Goal: Task Accomplishment & Management: Manage account settings

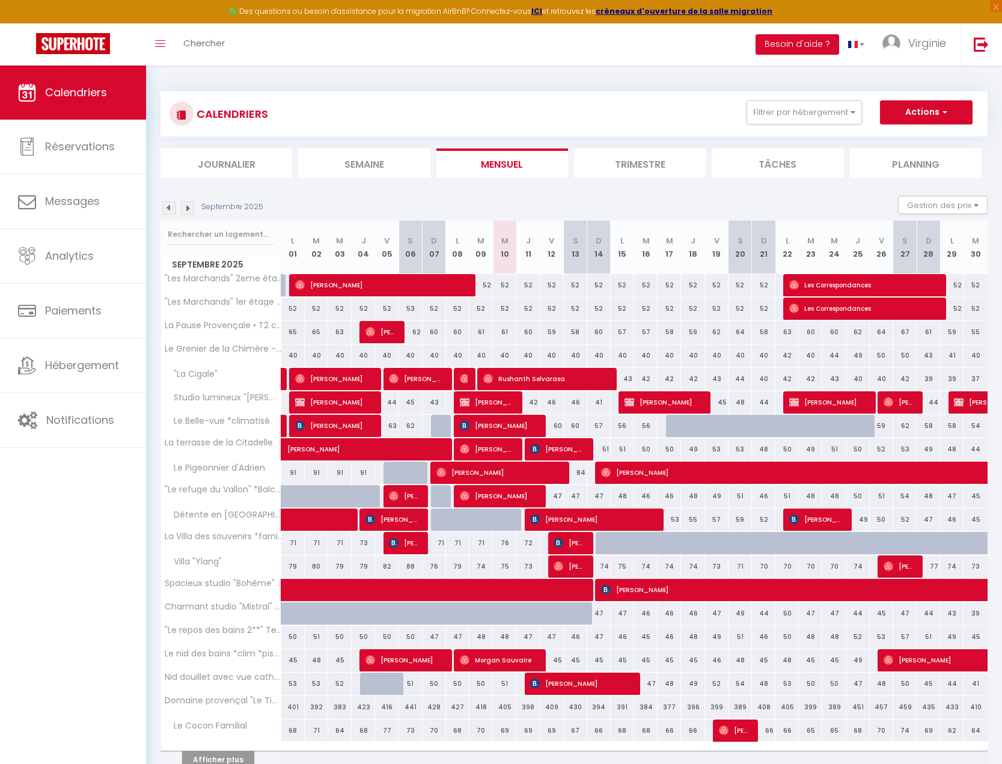
click at [916, 164] on li "Planning" at bounding box center [916, 162] width 132 height 29
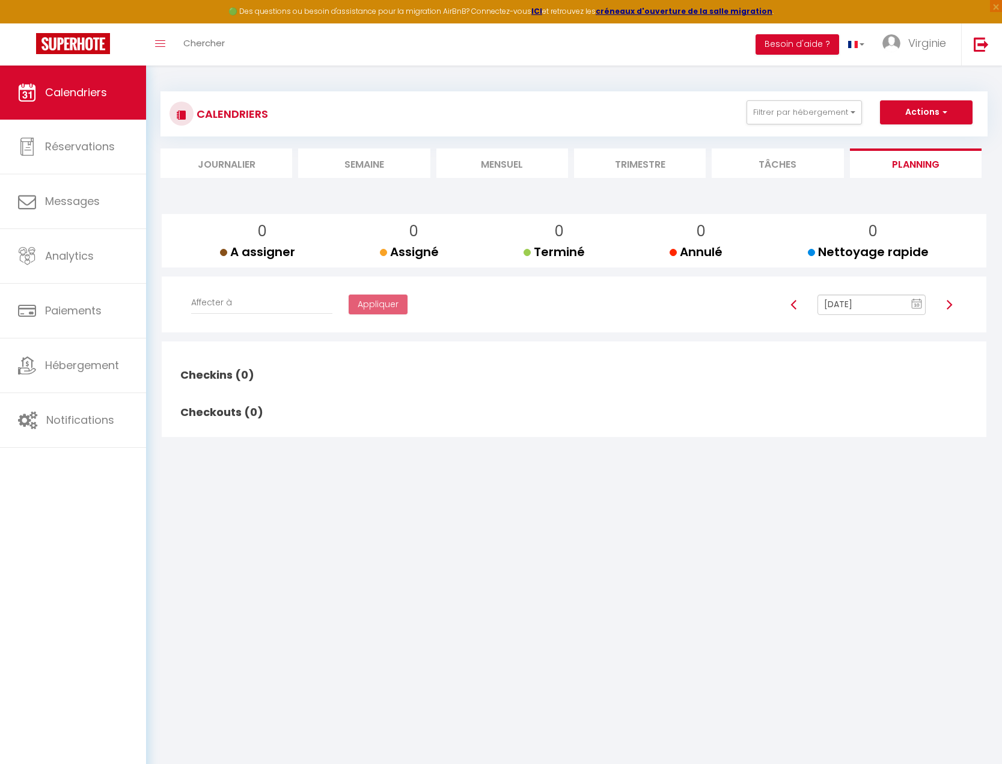
click at [946, 303] on img at bounding box center [949, 305] width 10 height 10
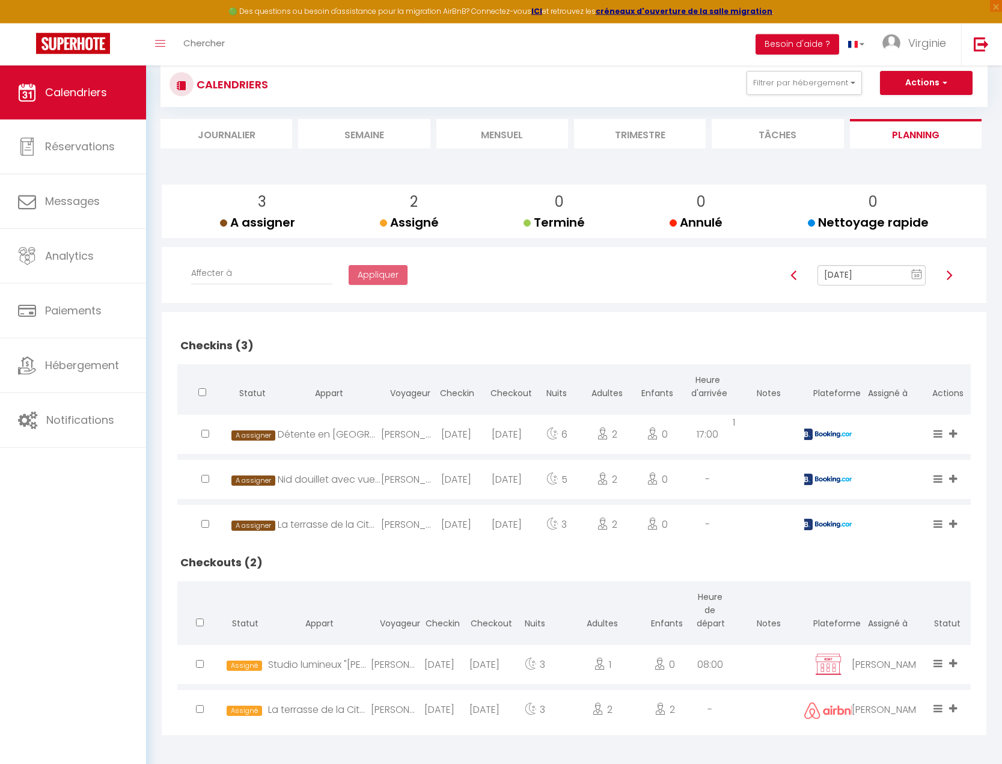
scroll to position [66, 0]
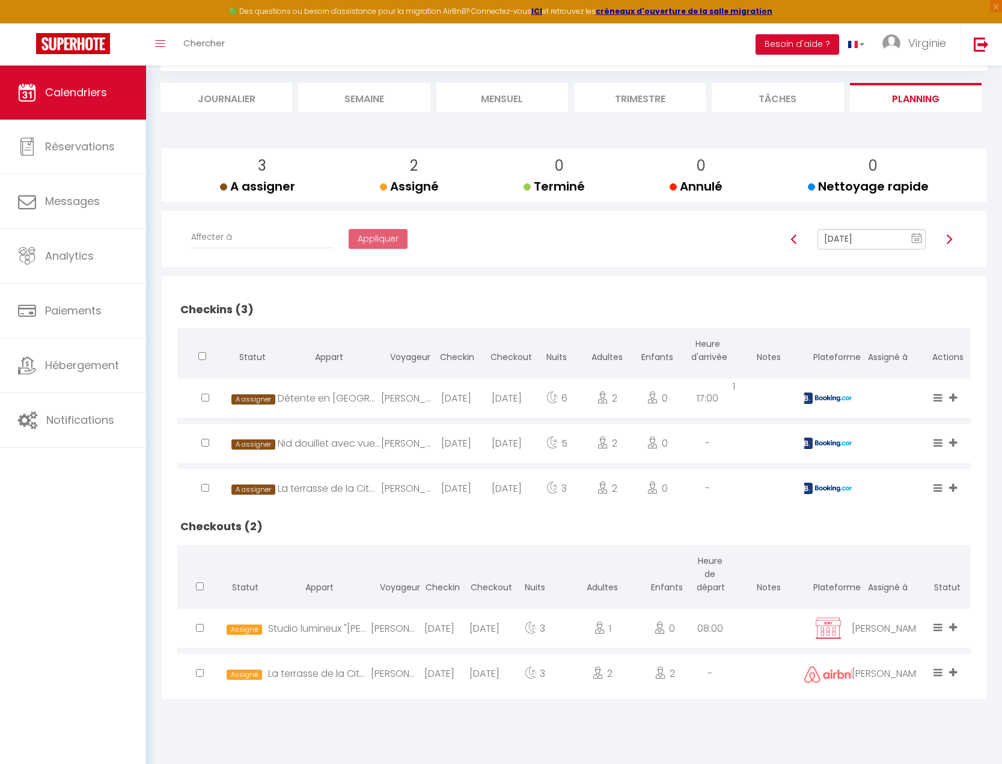
click at [950, 239] on img at bounding box center [949, 239] width 10 height 10
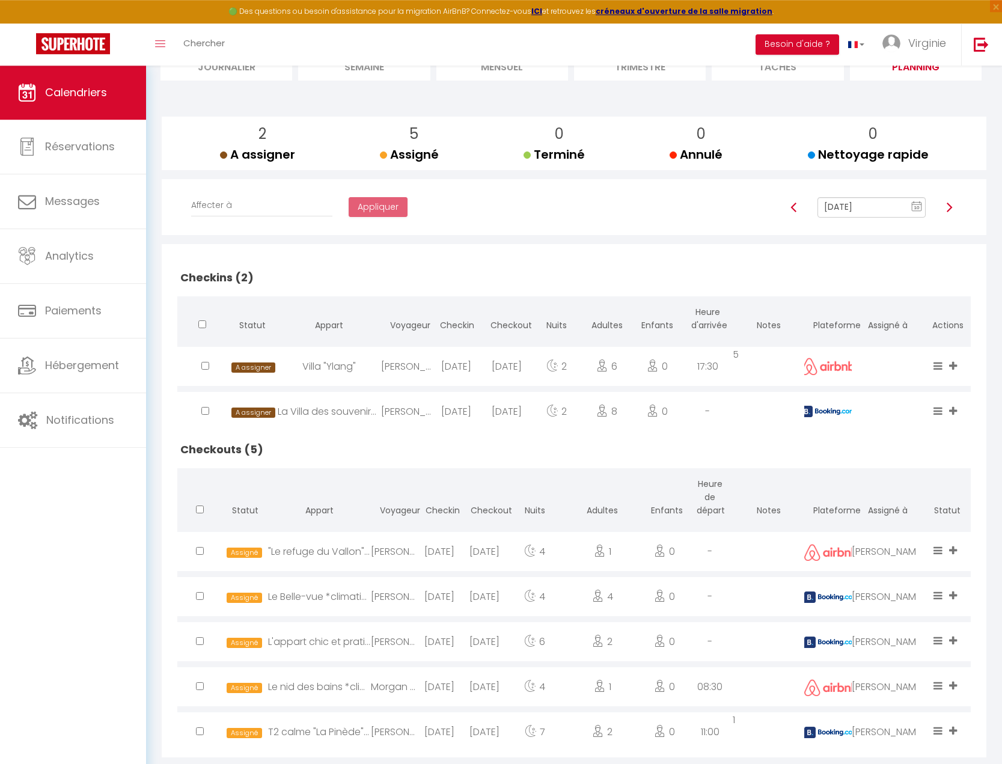
scroll to position [123, 0]
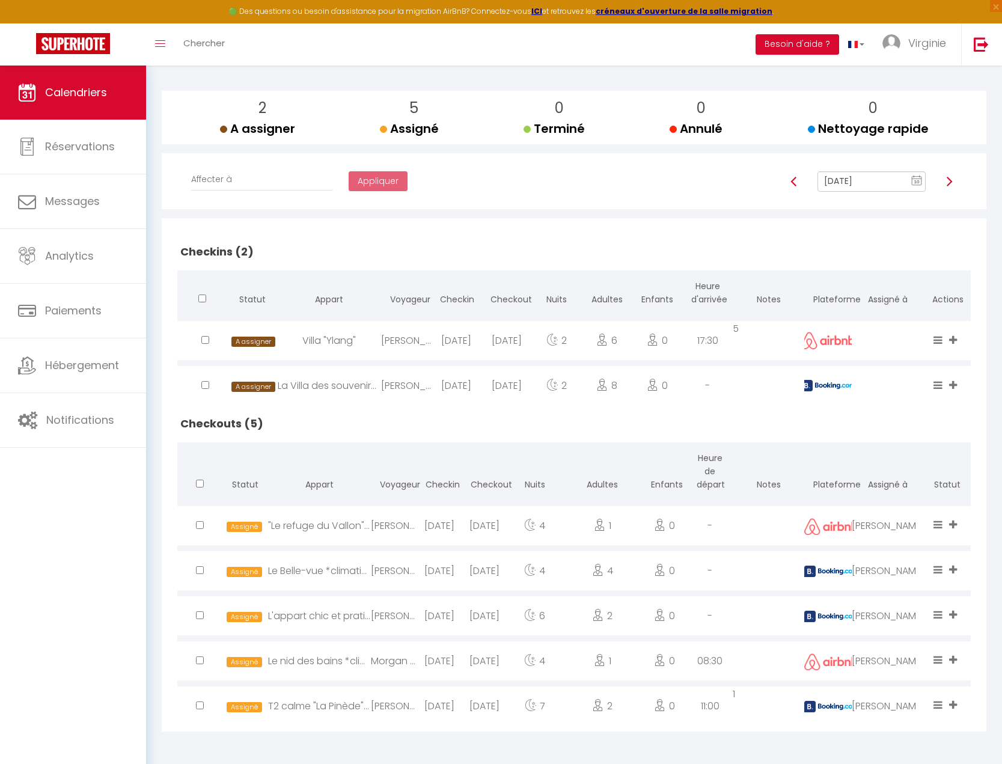
click at [949, 183] on img at bounding box center [949, 182] width 10 height 10
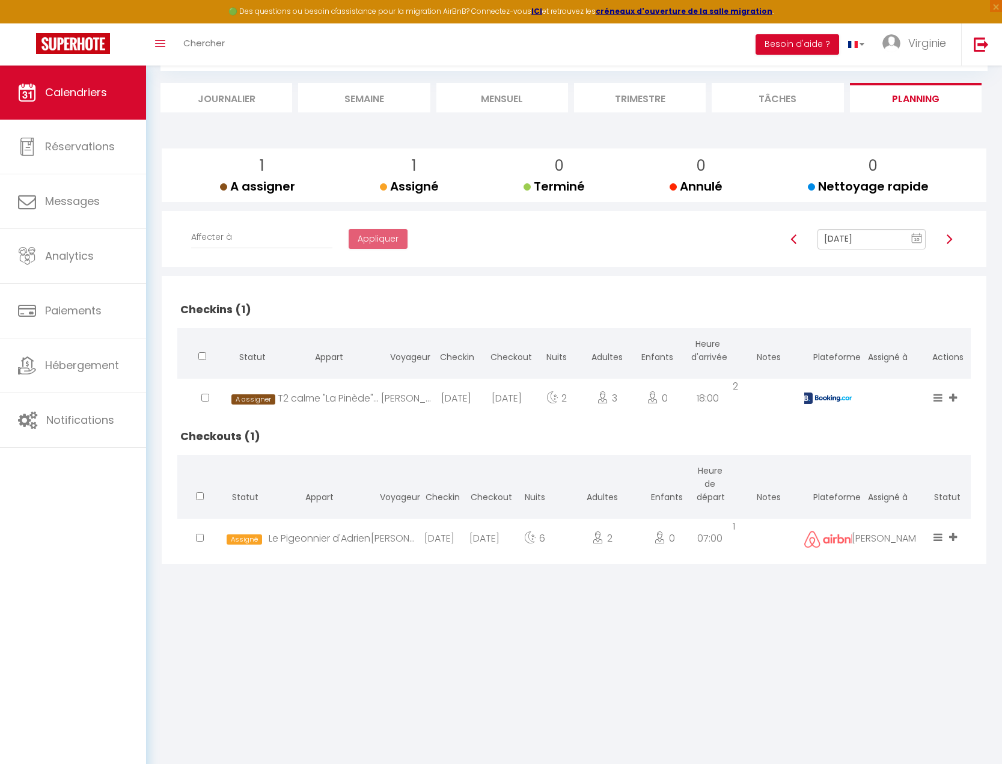
click at [947, 244] on img at bounding box center [949, 239] width 10 height 10
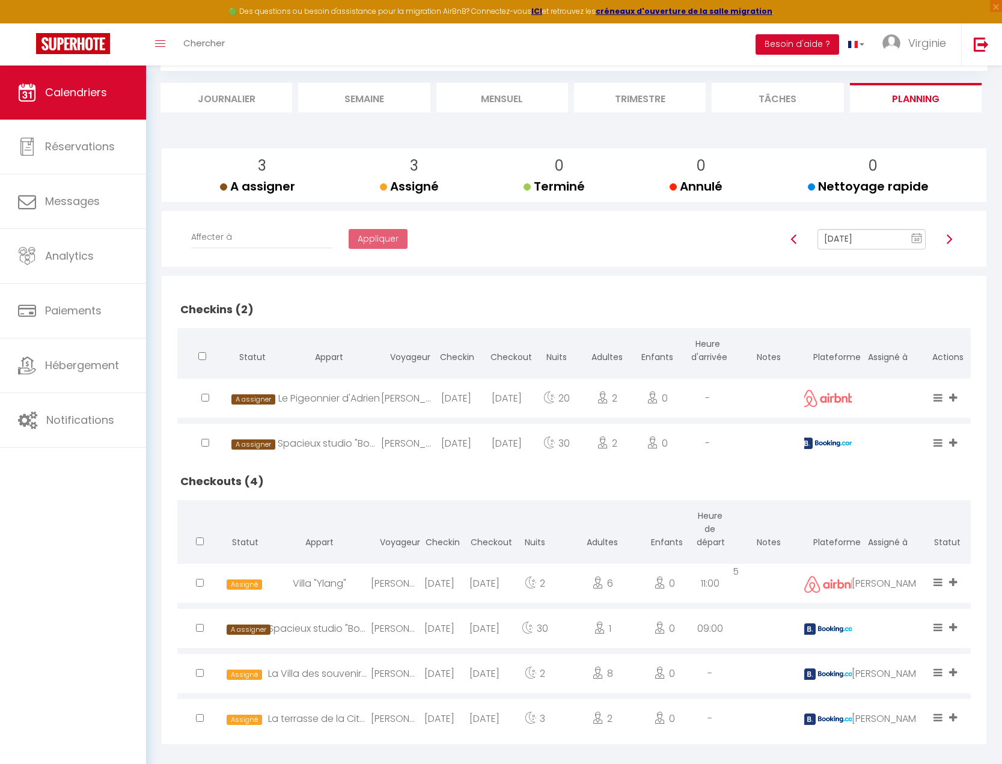
click at [949, 239] on img at bounding box center [949, 239] width 10 height 10
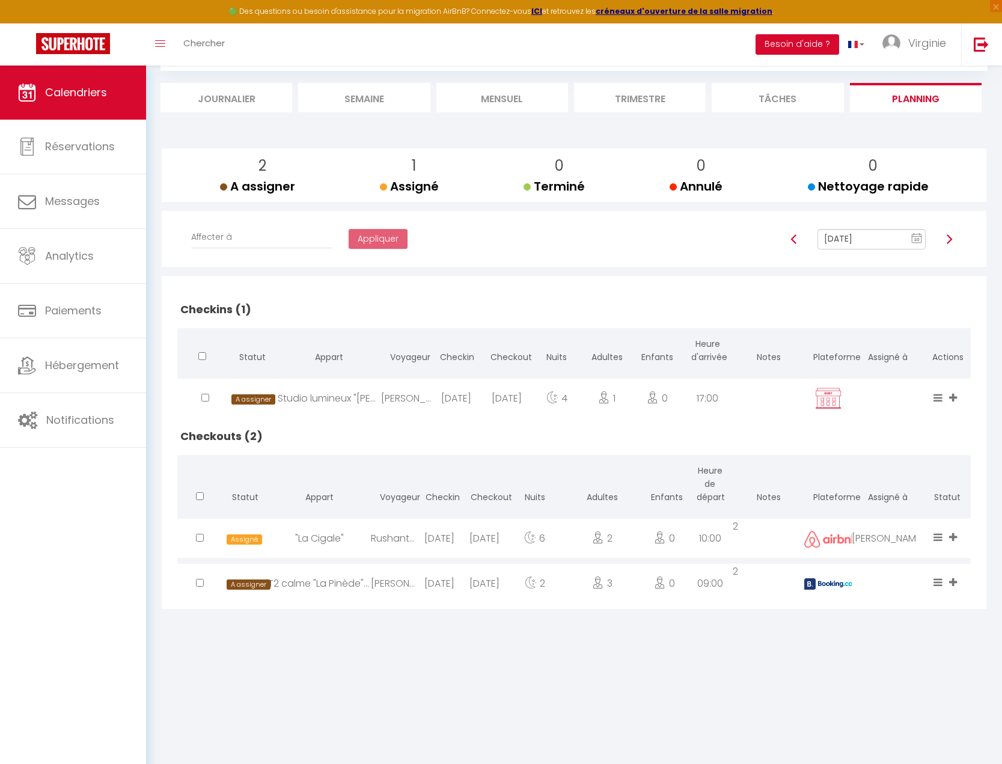
click at [952, 580] on icon at bounding box center [953, 582] width 8 height 10
click at [890, 512] on li "[PERSON_NAME]" at bounding box center [880, 512] width 164 height 23
click at [949, 238] on img at bounding box center [949, 239] width 10 height 10
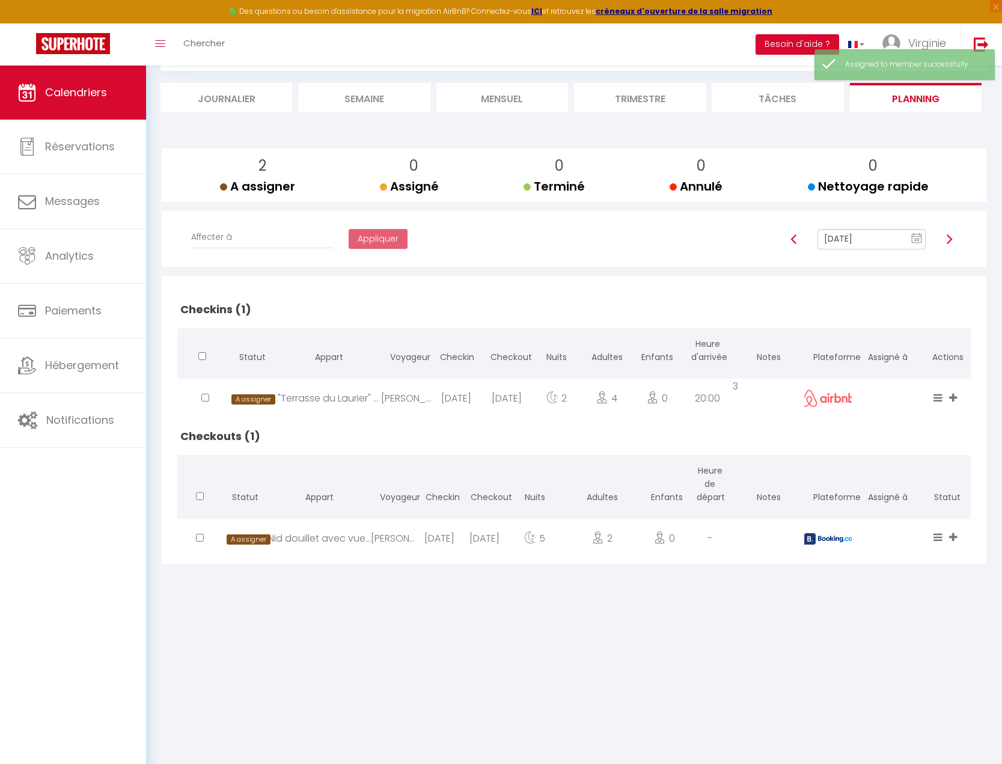
click at [953, 539] on icon at bounding box center [953, 537] width 8 height 10
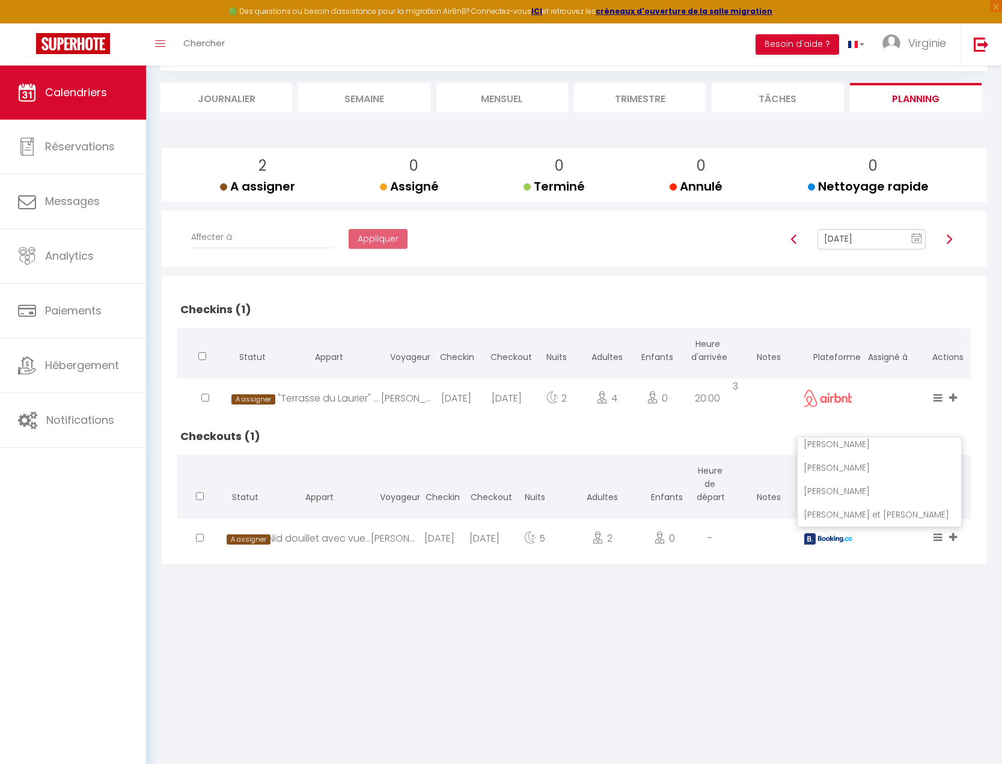
click at [886, 465] on li "[PERSON_NAME]" at bounding box center [880, 467] width 164 height 23
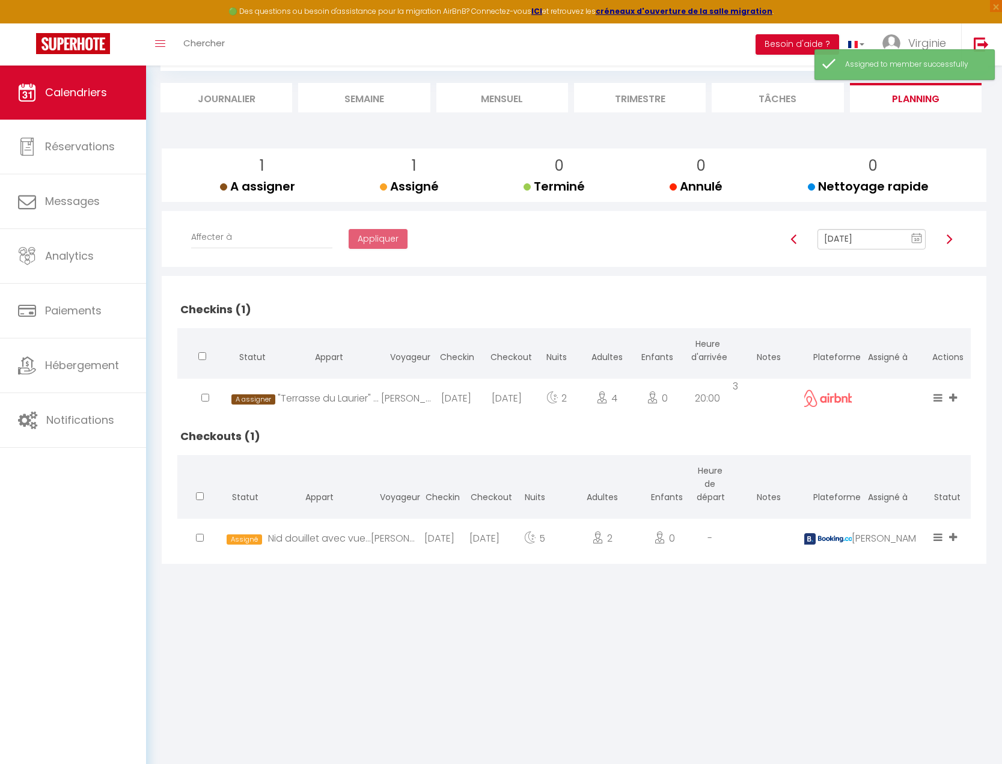
click at [949, 237] on img at bounding box center [949, 239] width 10 height 10
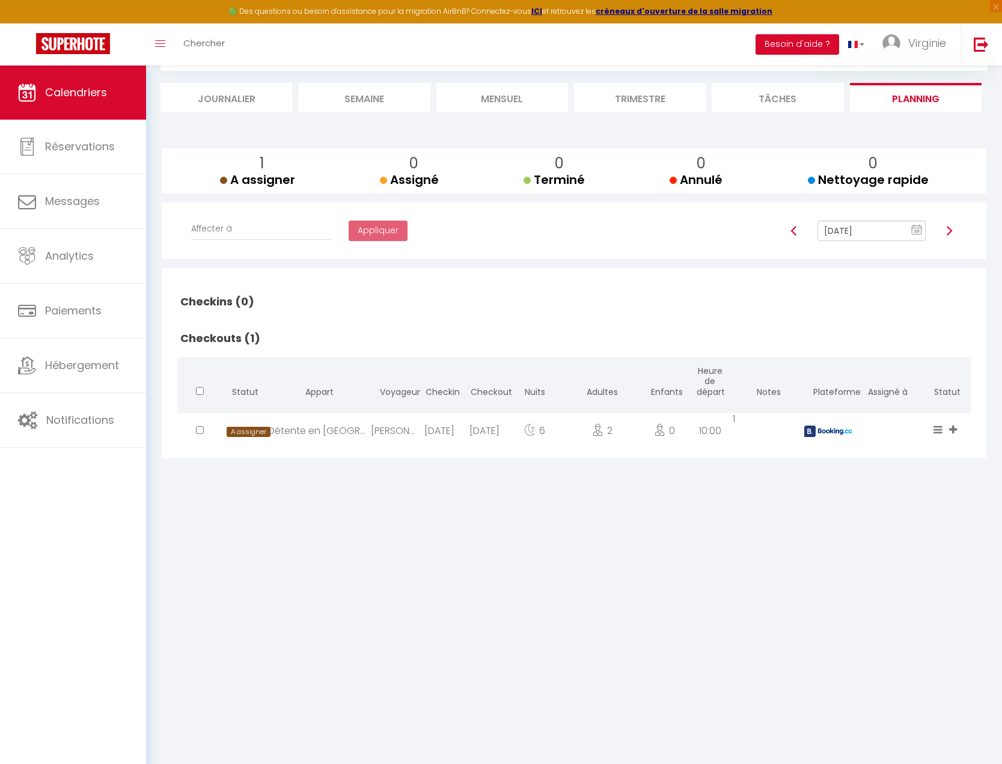
click at [949, 235] on img at bounding box center [949, 231] width 10 height 10
type input "[DATE]"
checkbox input "false"
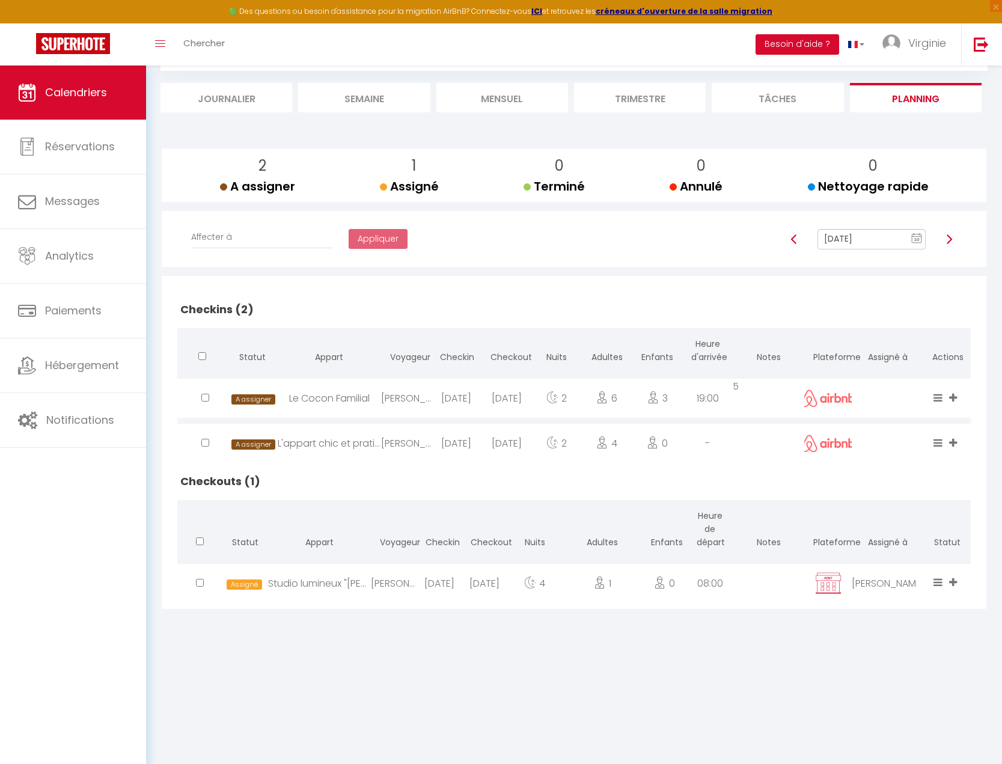
click at [949, 235] on link at bounding box center [949, 239] width 10 height 11
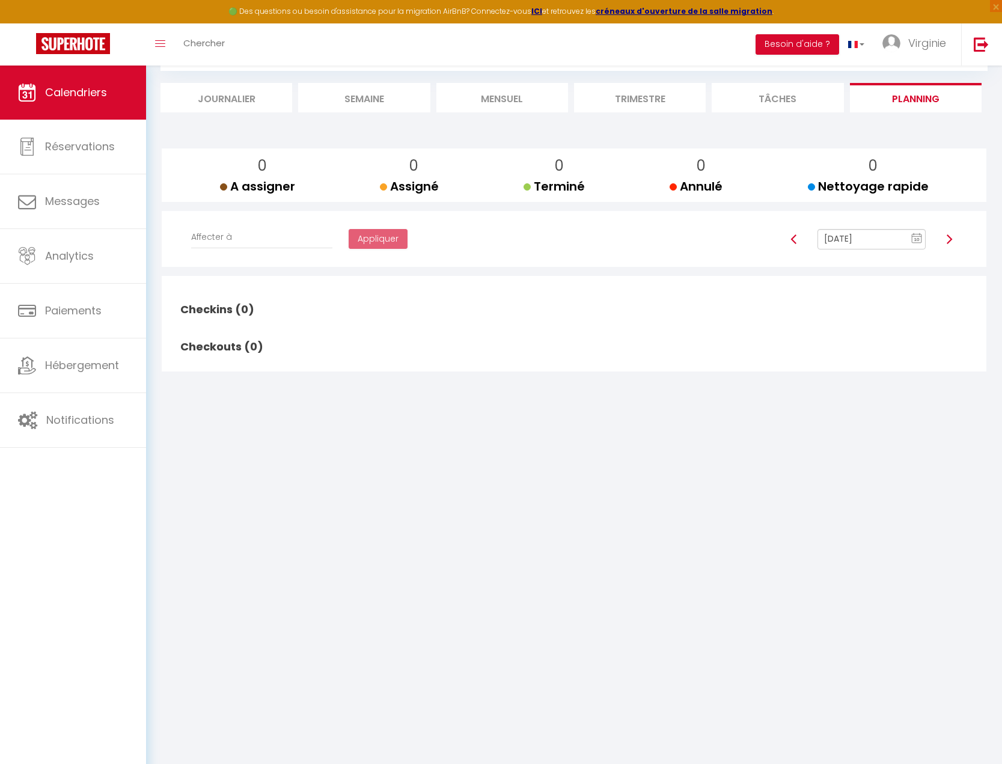
click at [949, 235] on link at bounding box center [949, 239] width 10 height 11
type input "[DATE]"
checkbox input "false"
